Goal: Task Accomplishment & Management: Complete application form

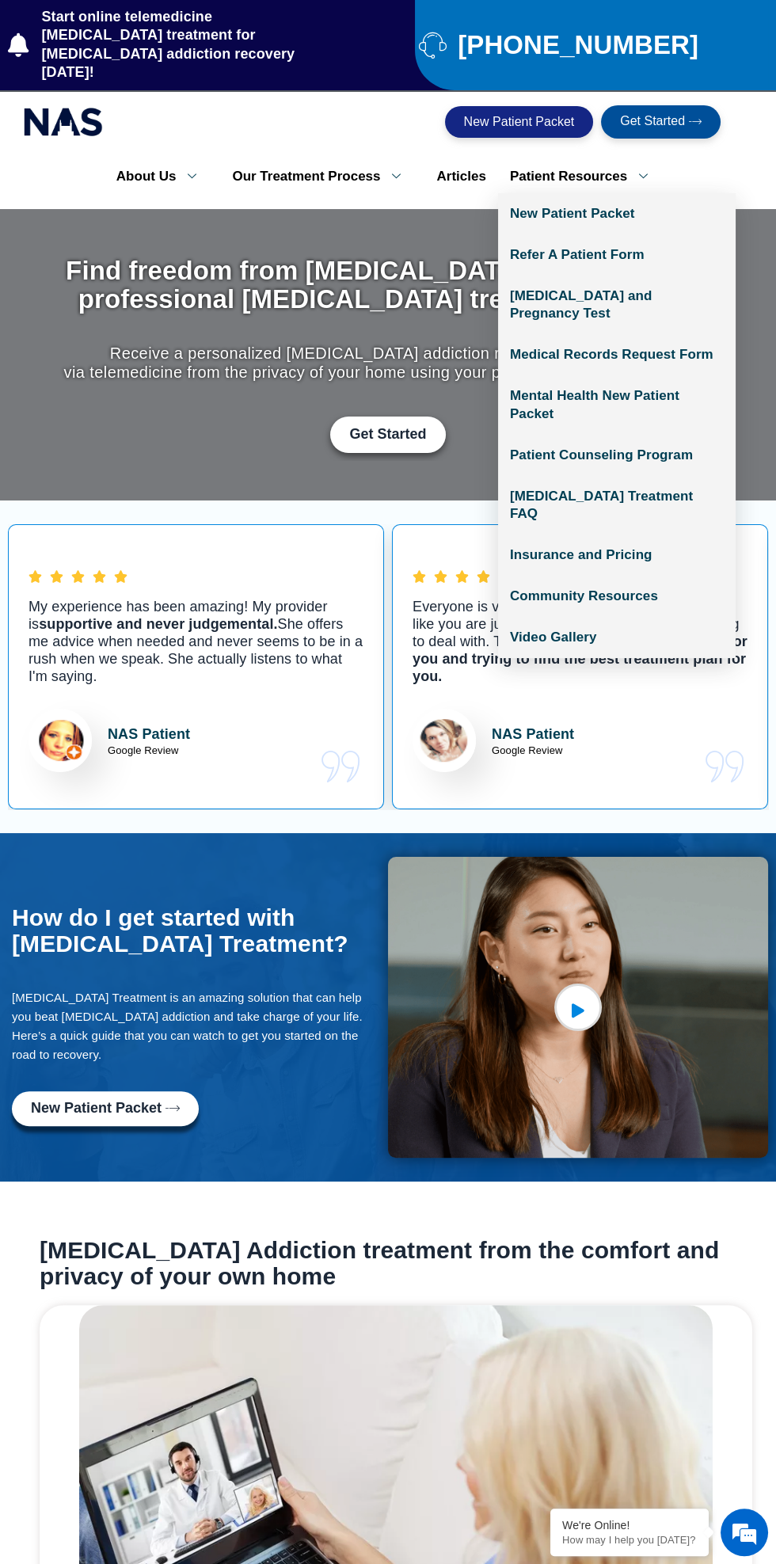
click at [633, 169] on icon at bounding box center [643, 176] width 32 height 15
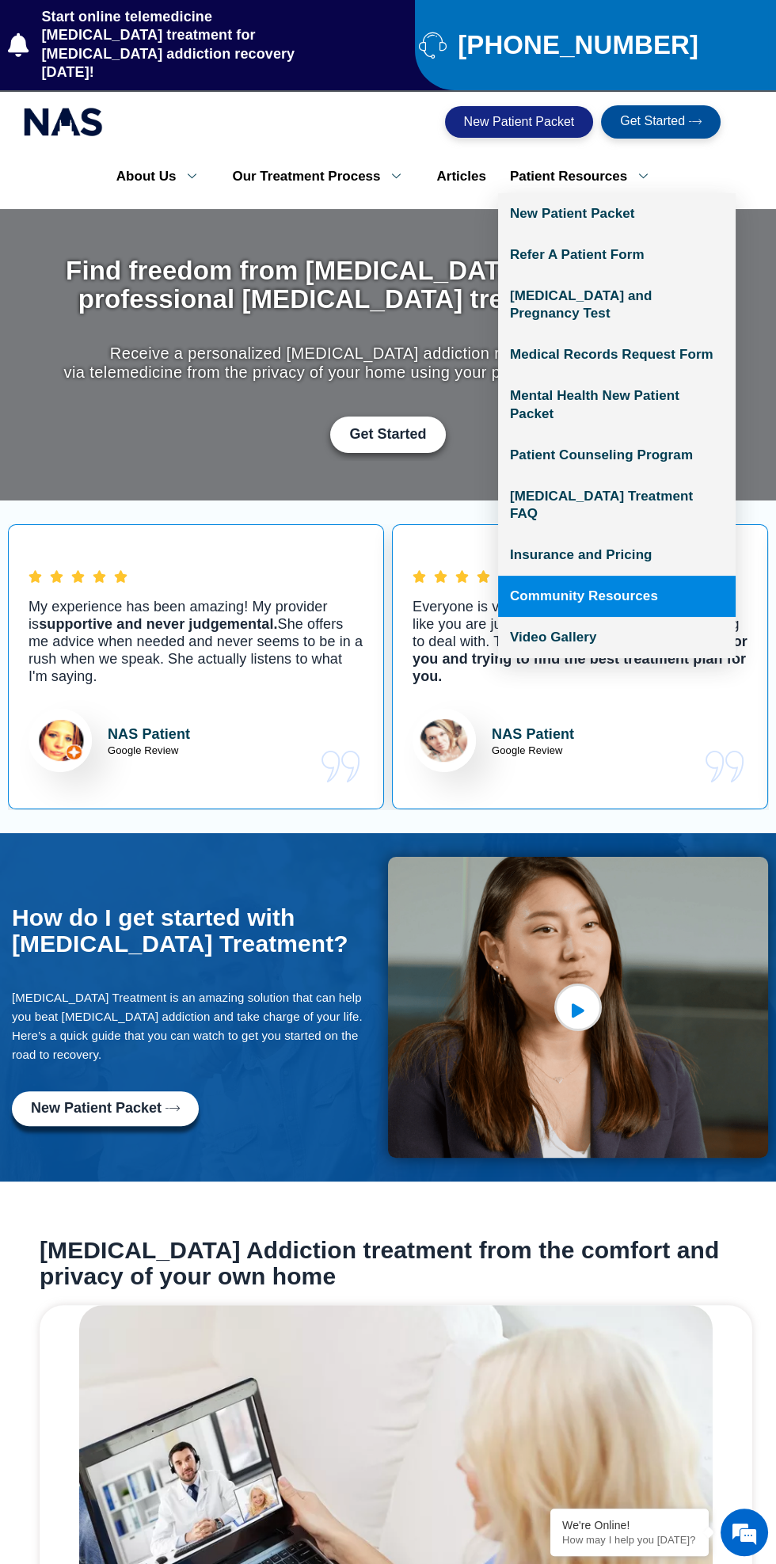
click at [654, 576] on link "Community Resources" at bounding box center [617, 596] width 238 height 41
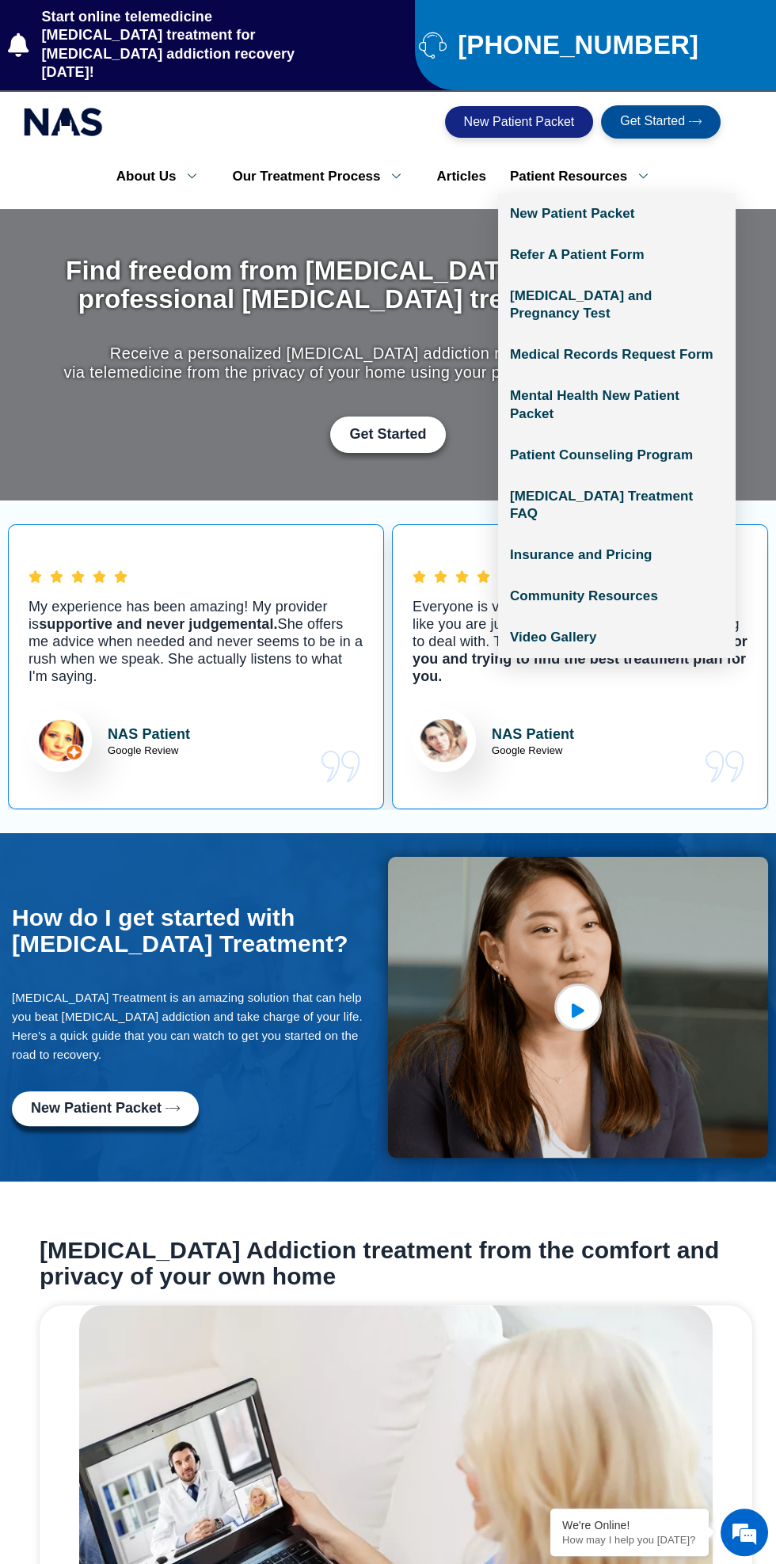
click at [607, 161] on link "Patient Resources" at bounding box center [584, 176] width 173 height 33
click at [678, 435] on link "Patient Counseling Program" at bounding box center [617, 455] width 238 height 41
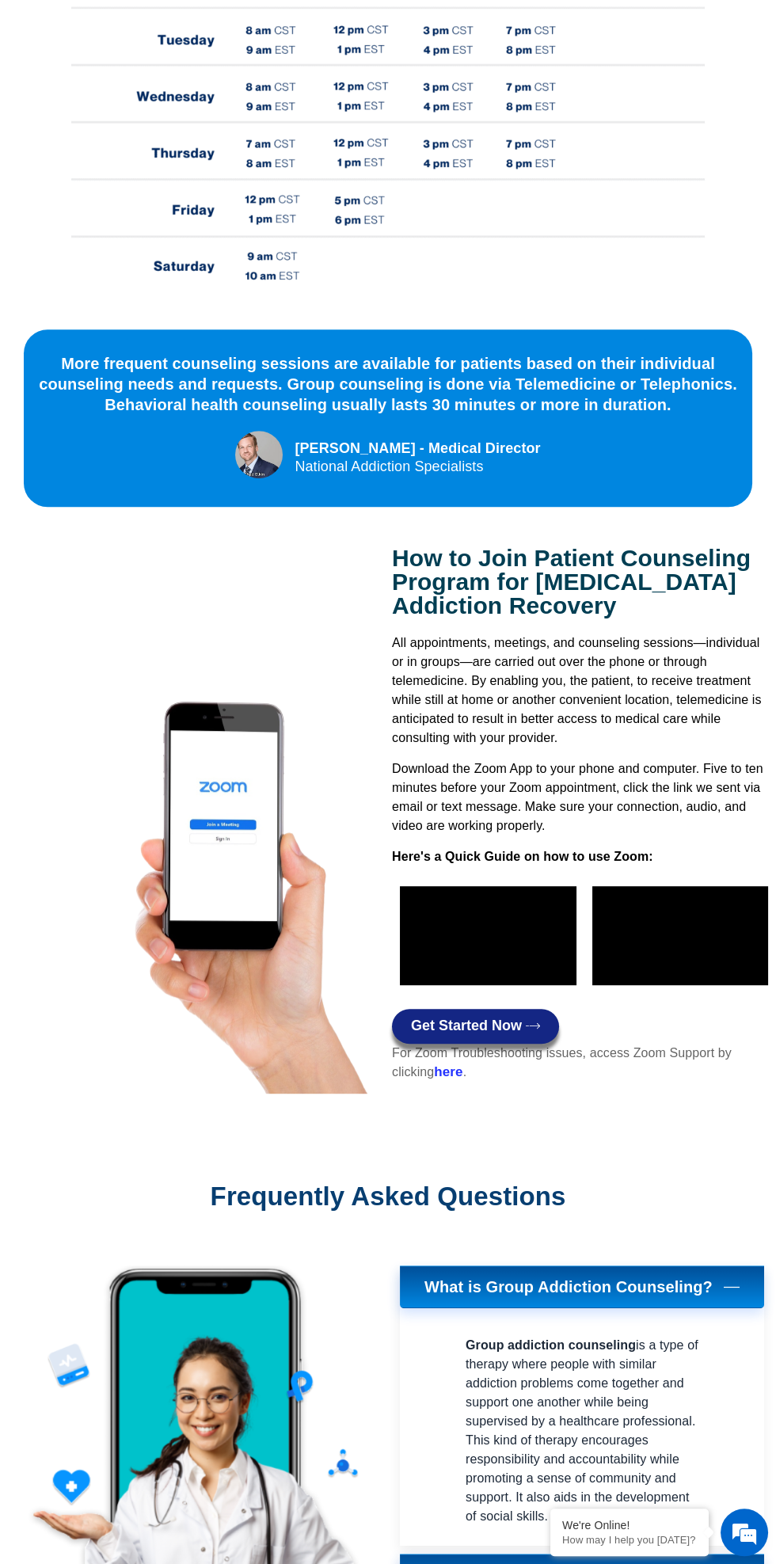
scroll to position [903, 0]
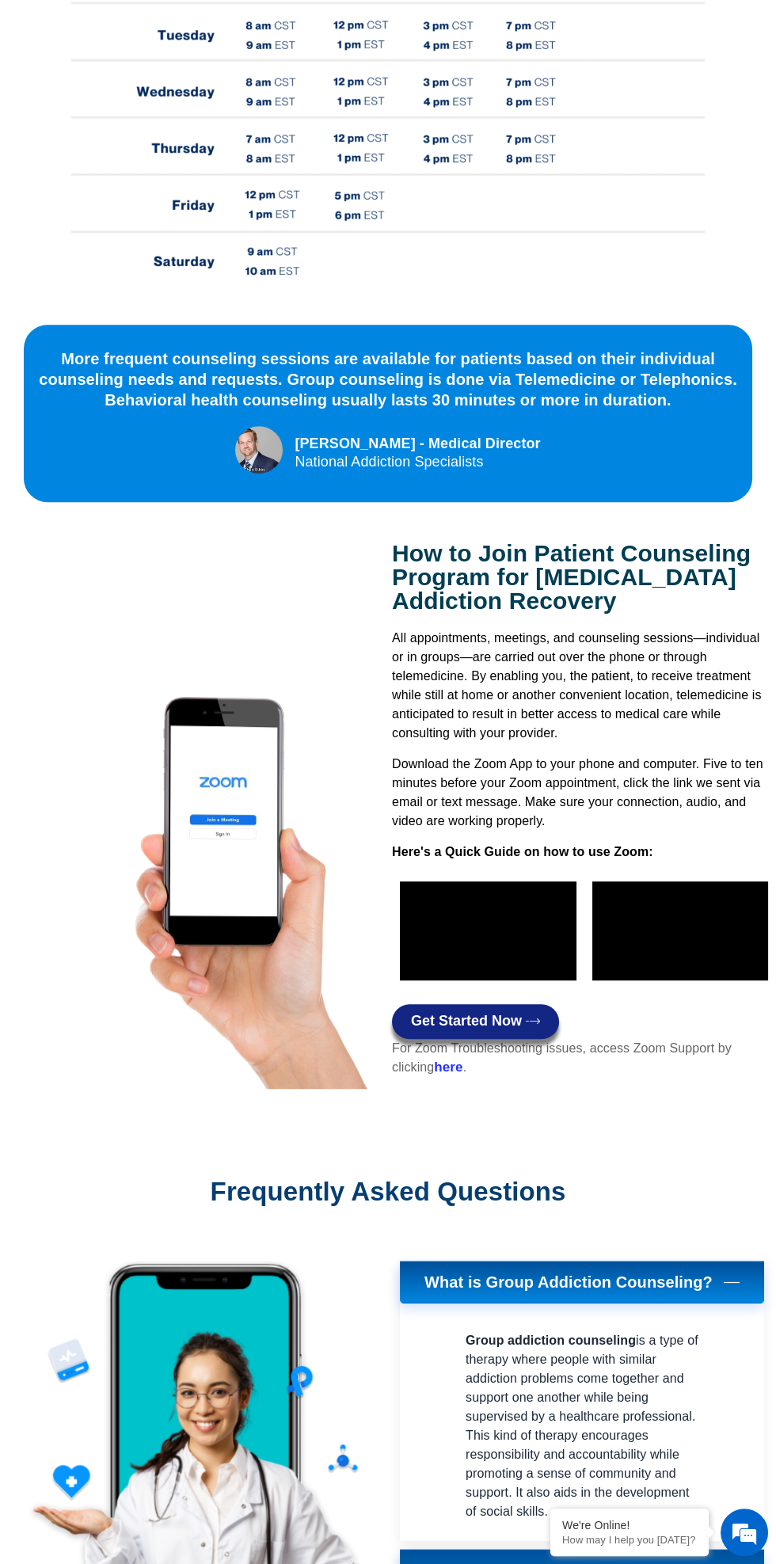
click at [506, 1014] on span "Get Started Now" at bounding box center [466, 1022] width 111 height 16
click at [446, 1059] on strong "here" at bounding box center [448, 1066] width 29 height 15
